Goal: Information Seeking & Learning: Learn about a topic

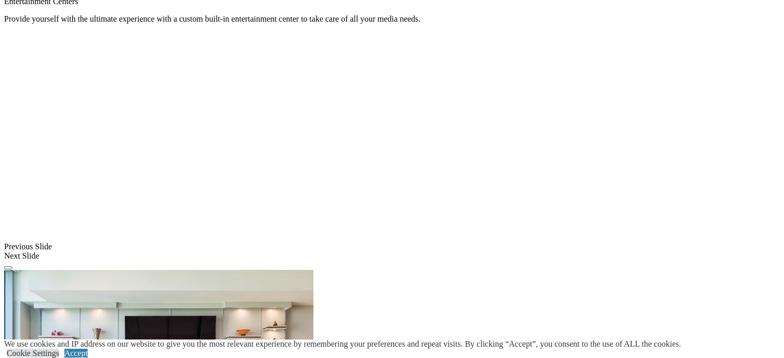
scroll to position [991, 0]
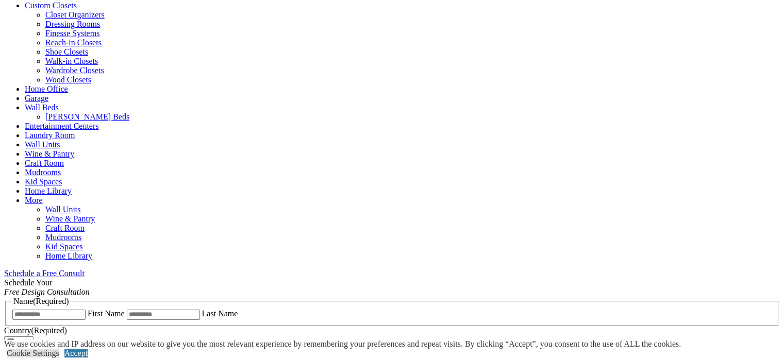
scroll to position [273, 0]
